Goal: Obtain resource: Obtain resource

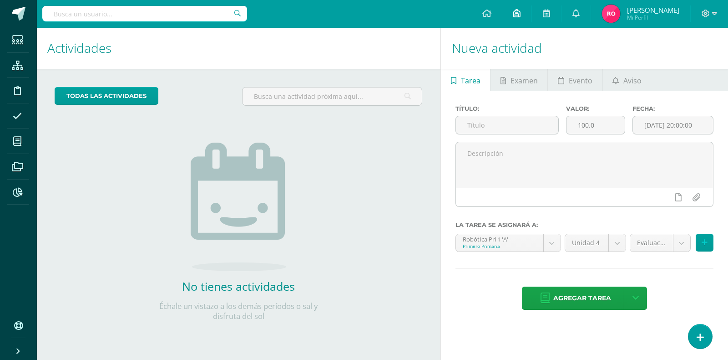
click at [521, 13] on icon at bounding box center [516, 13] width 7 height 8
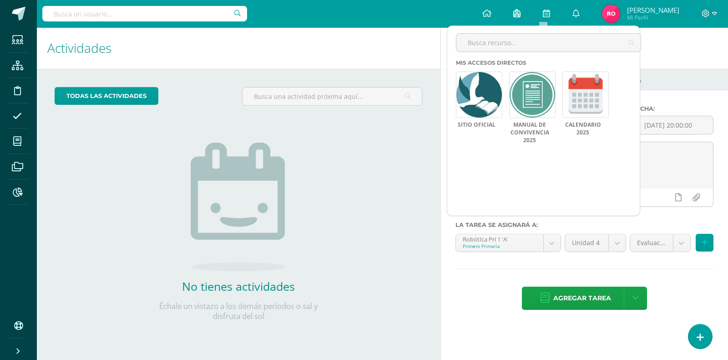
click at [521, 13] on icon at bounding box center [516, 13] width 7 height 8
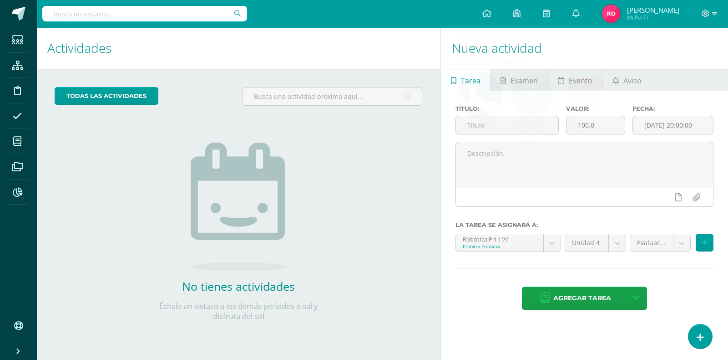
click at [325, 46] on h1 "Actividades" at bounding box center [238, 47] width 382 height 41
click at [15, 190] on icon at bounding box center [18, 192] width 10 height 9
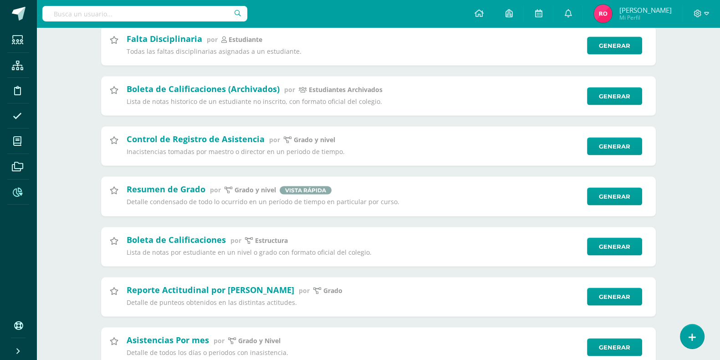
scroll to position [2160, 0]
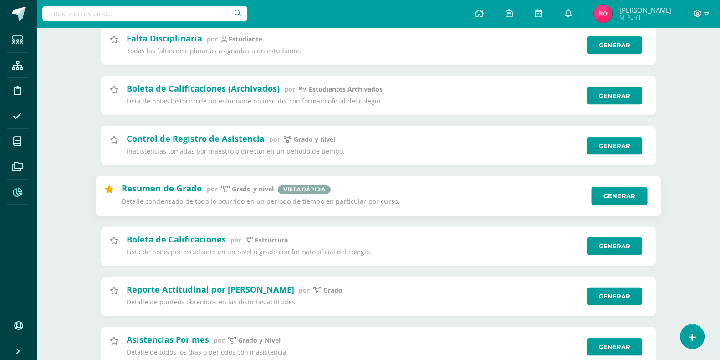
click at [112, 191] on icon at bounding box center [108, 190] width 9 height 8
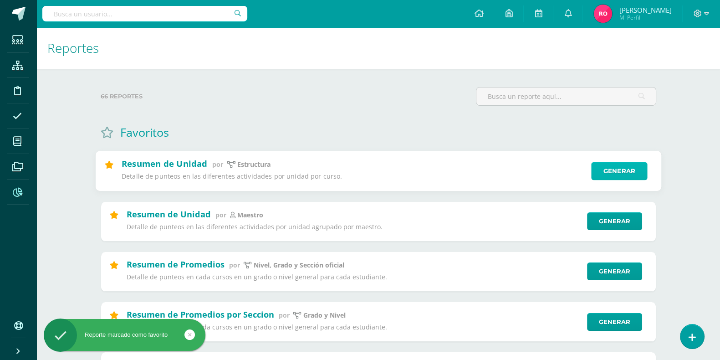
click at [619, 172] on link "Generar" at bounding box center [619, 171] width 56 height 18
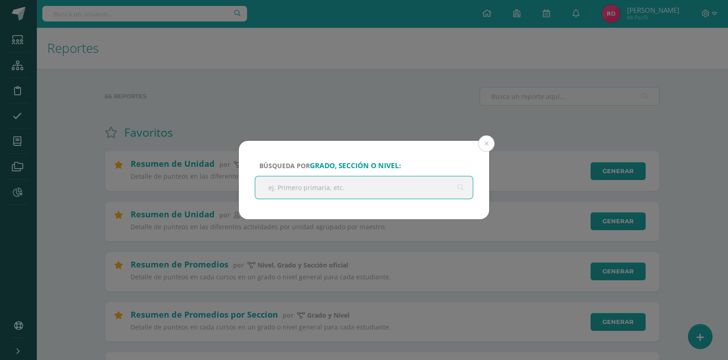
click at [331, 183] on input "text" at bounding box center [364, 187] width 218 height 22
type input "s"
type input "basicos"
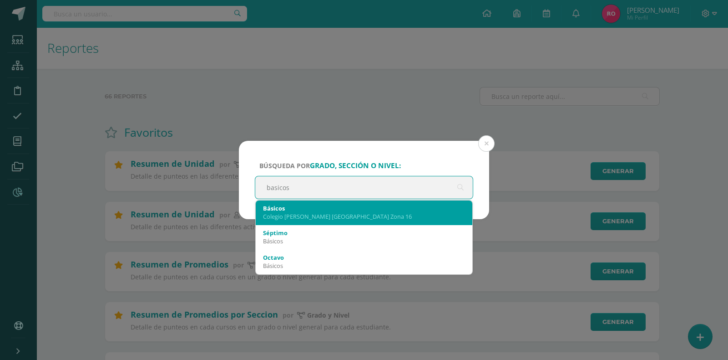
click at [324, 221] on div "Básicos Colegio Cristiano Bilingüe El Shaddai Zona 16" at bounding box center [364, 212] width 202 height 24
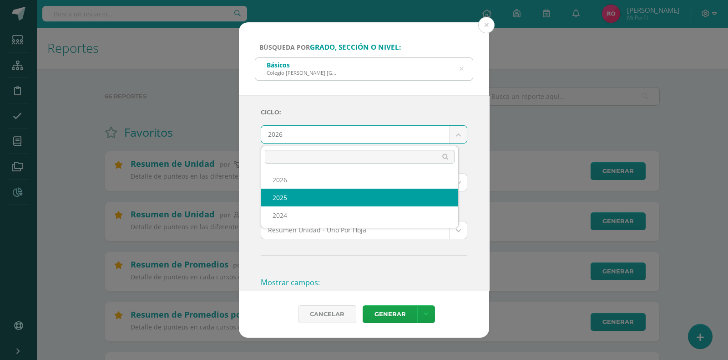
select select "3"
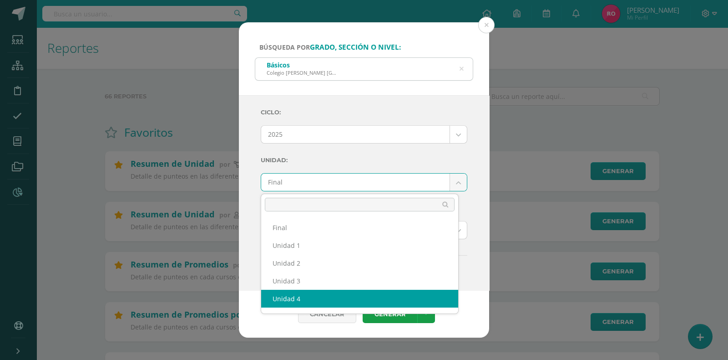
select select "Unidad 4"
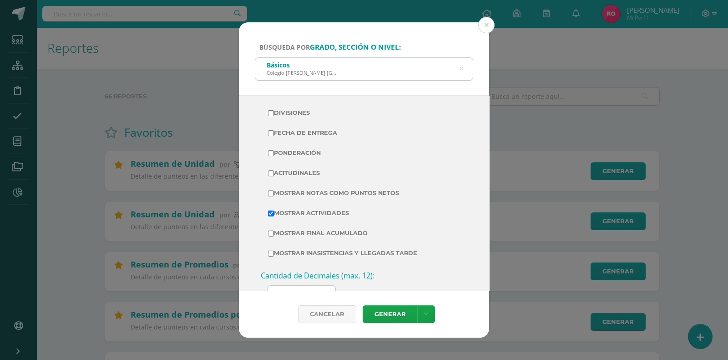
scroll to position [195, 0]
click at [270, 194] on input "Mostrar Notas Como Puntos Netos" at bounding box center [271, 194] width 6 height 6
checkbox input "true"
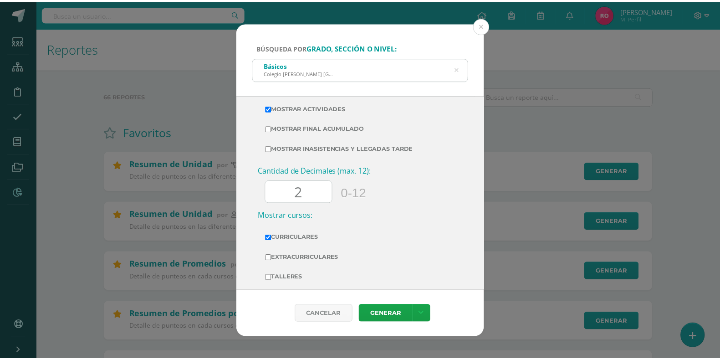
scroll to position [313, 0]
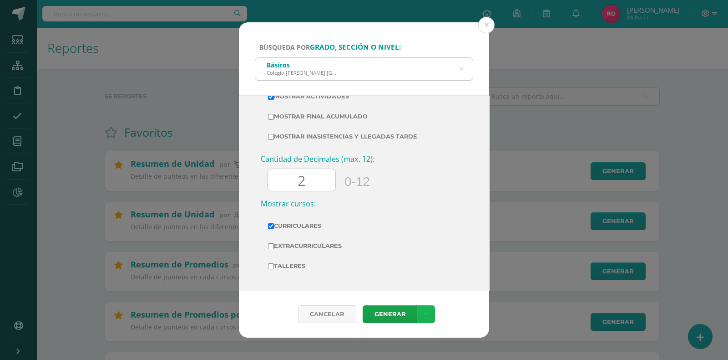
click at [430, 314] on link at bounding box center [426, 314] width 18 height 18
click at [439, 255] on link "Descargar como HTML" at bounding box center [425, 255] width 97 height 14
click at [488, 19] on button at bounding box center [486, 25] width 16 height 16
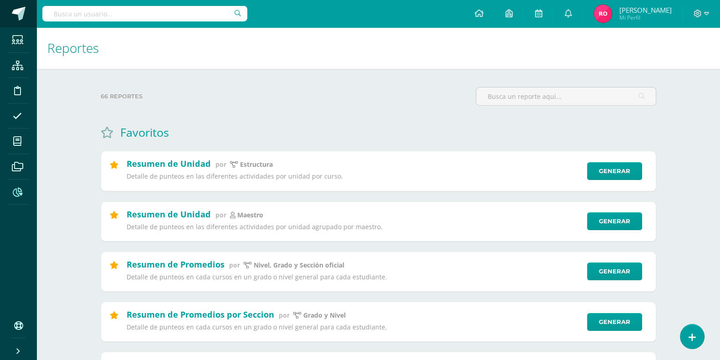
click at [14, 14] on span at bounding box center [19, 14] width 14 height 14
